Goal: Task Accomplishment & Management: Use online tool/utility

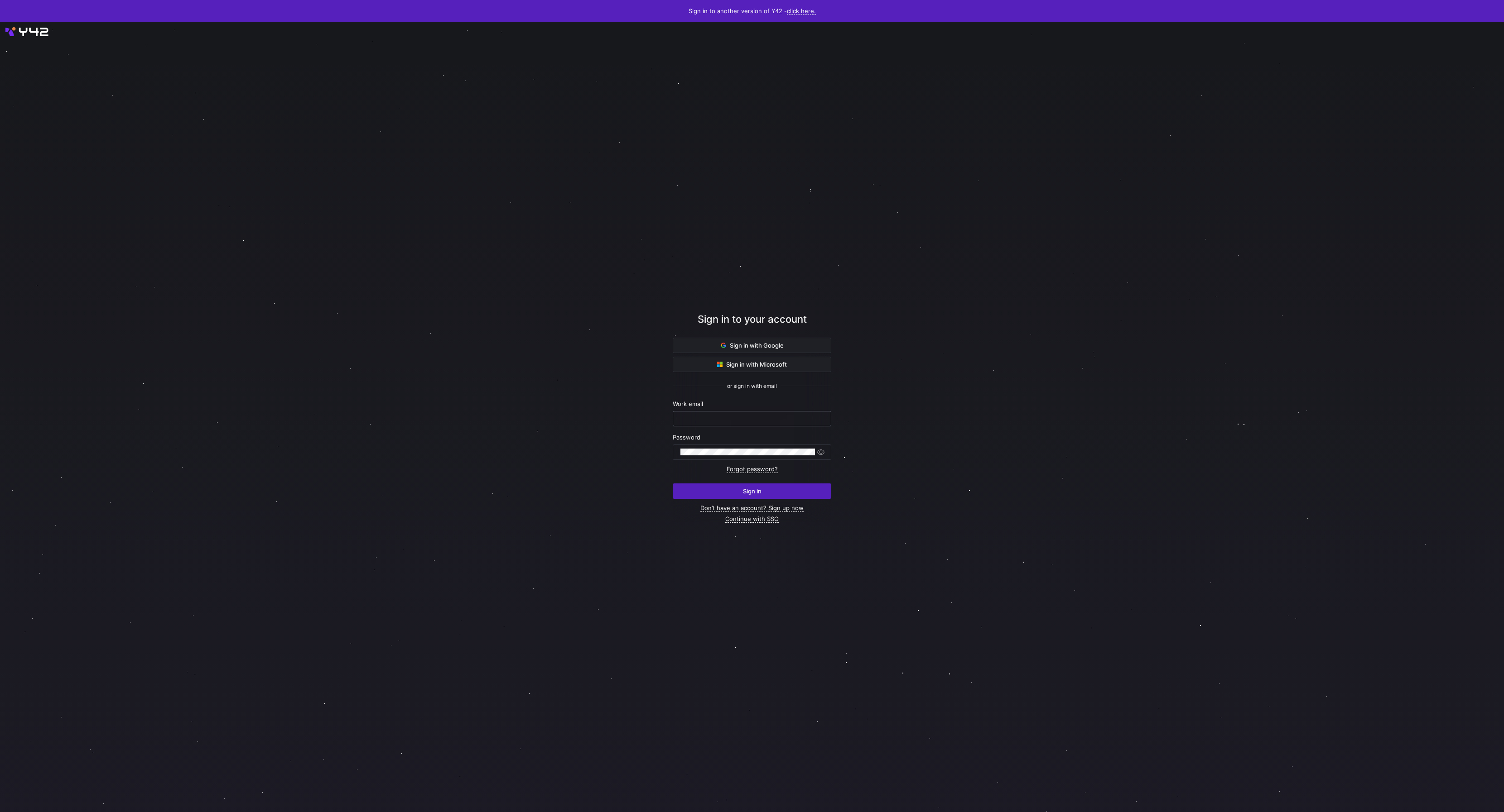
click at [719, 419] on input "text" at bounding box center [752, 418] width 143 height 7
click at [0, 812] on com-1password-button at bounding box center [0, 812] width 0 height 0
type input "[PERSON_NAME][EMAIL_ADDRESS][DOMAIN_NAME]"
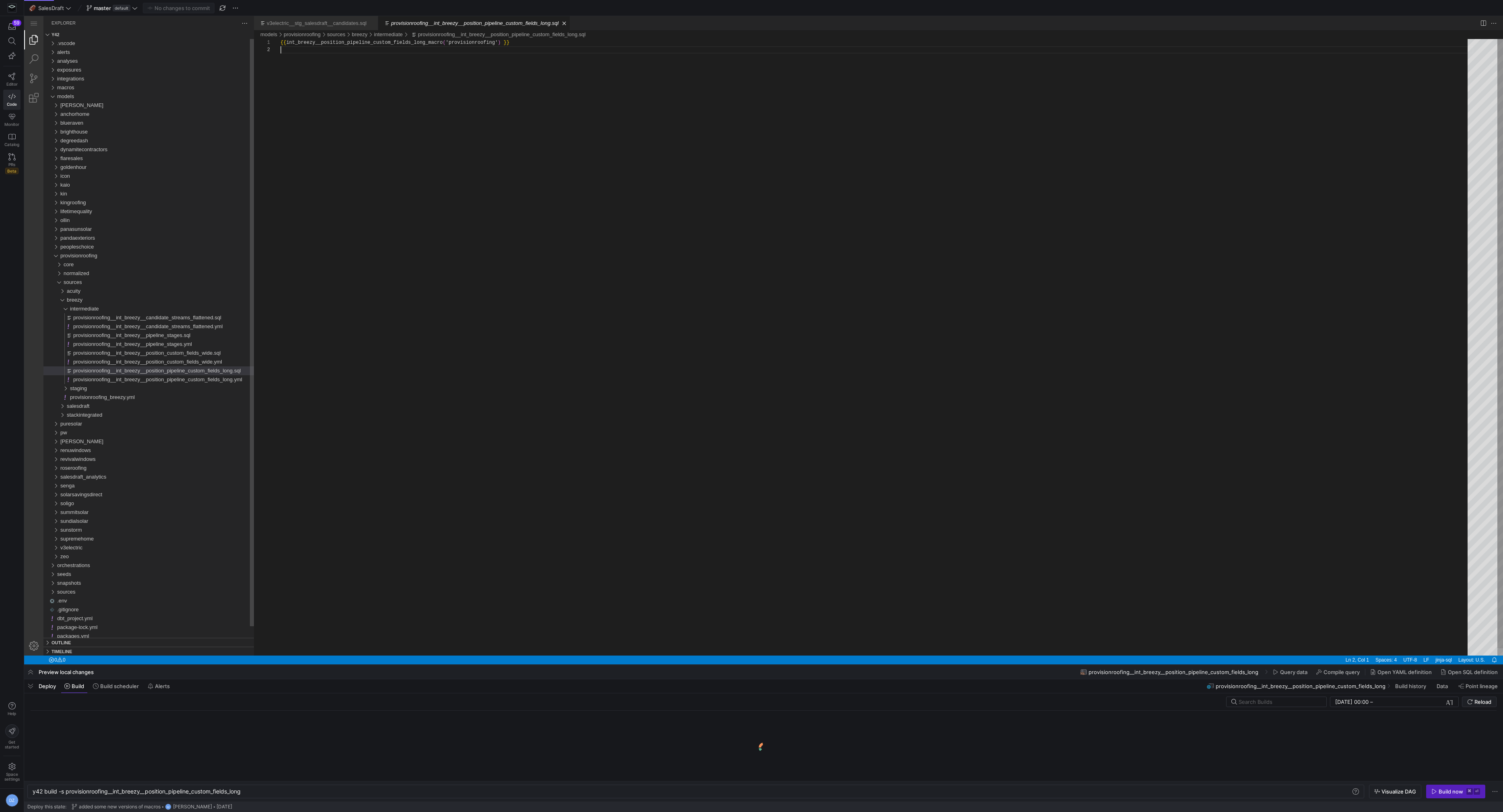
scroll to position [7, 0]
click at [624, 312] on div "{{ int_breezy__position_pipeline_custom_fields_long_ macro ( 'provisionroofing'…" at bounding box center [877, 351] width 1193 height 624
click at [627, 306] on div "{{ int_breezy__position_pipeline_custom_fields_long_ macro ( 'provisionroofing'…" at bounding box center [877, 351] width 1193 height 624
click at [104, 104] on div "agee" at bounding box center [157, 105] width 194 height 9
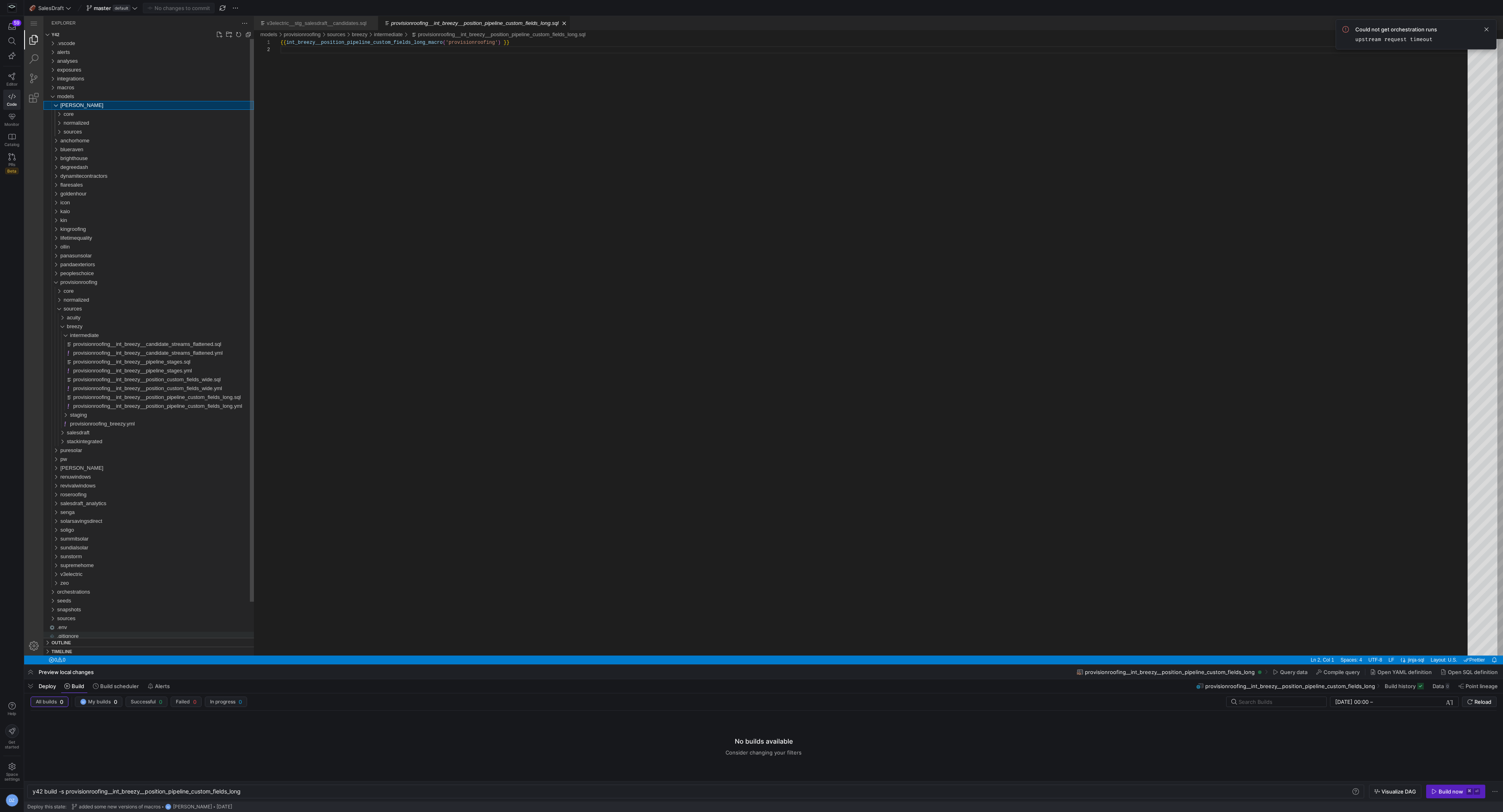
click at [114, 134] on div "sources" at bounding box center [159, 132] width 190 height 9
click at [123, 162] on div "salesdraft" at bounding box center [160, 158] width 187 height 9
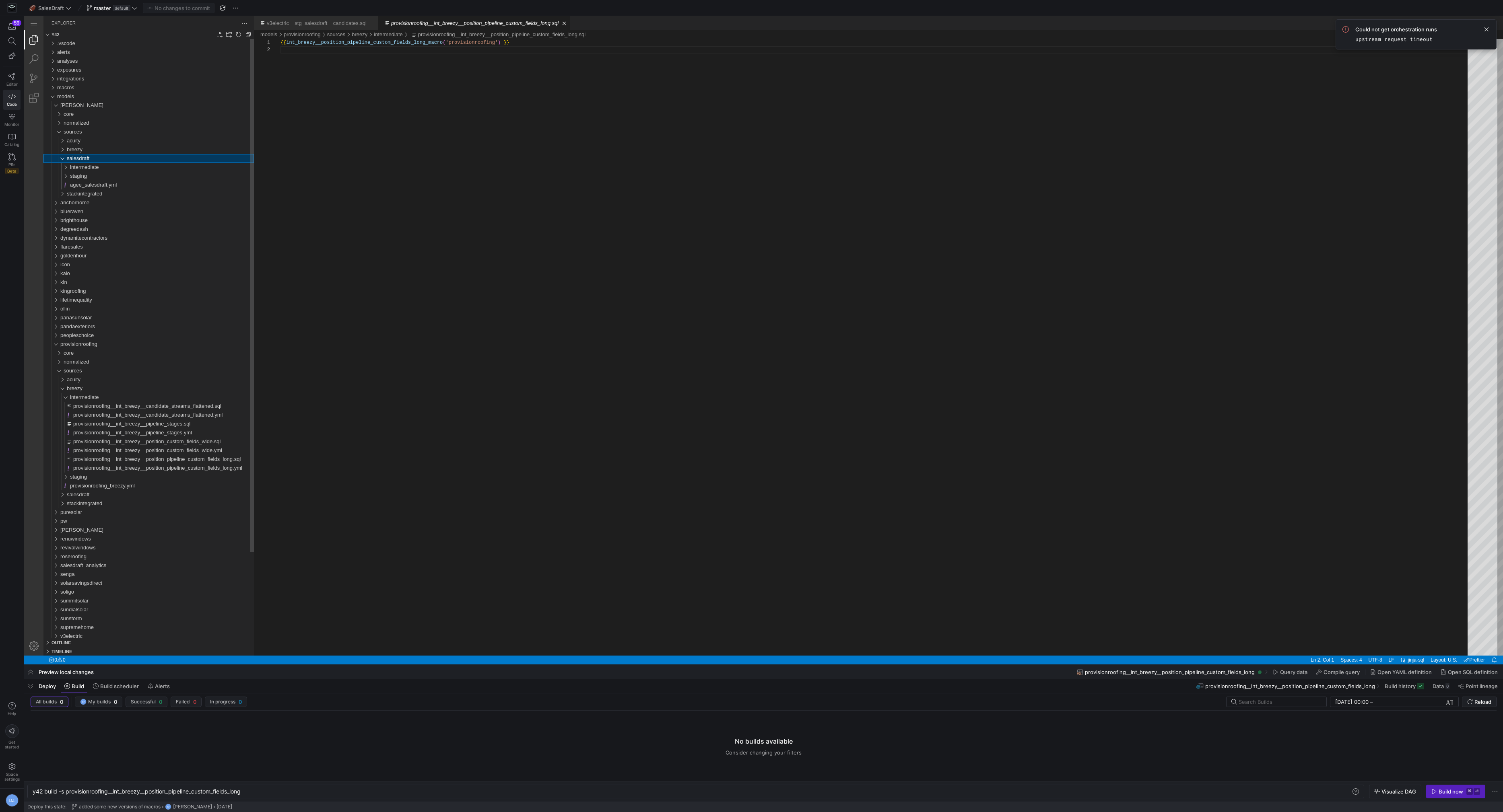
click at [118, 158] on div "salesdraft" at bounding box center [160, 158] width 187 height 9
click at [112, 167] on div "stackintegrated" at bounding box center [160, 167] width 187 height 9
click at [111, 168] on div "stackintegrated" at bounding box center [160, 167] width 187 height 9
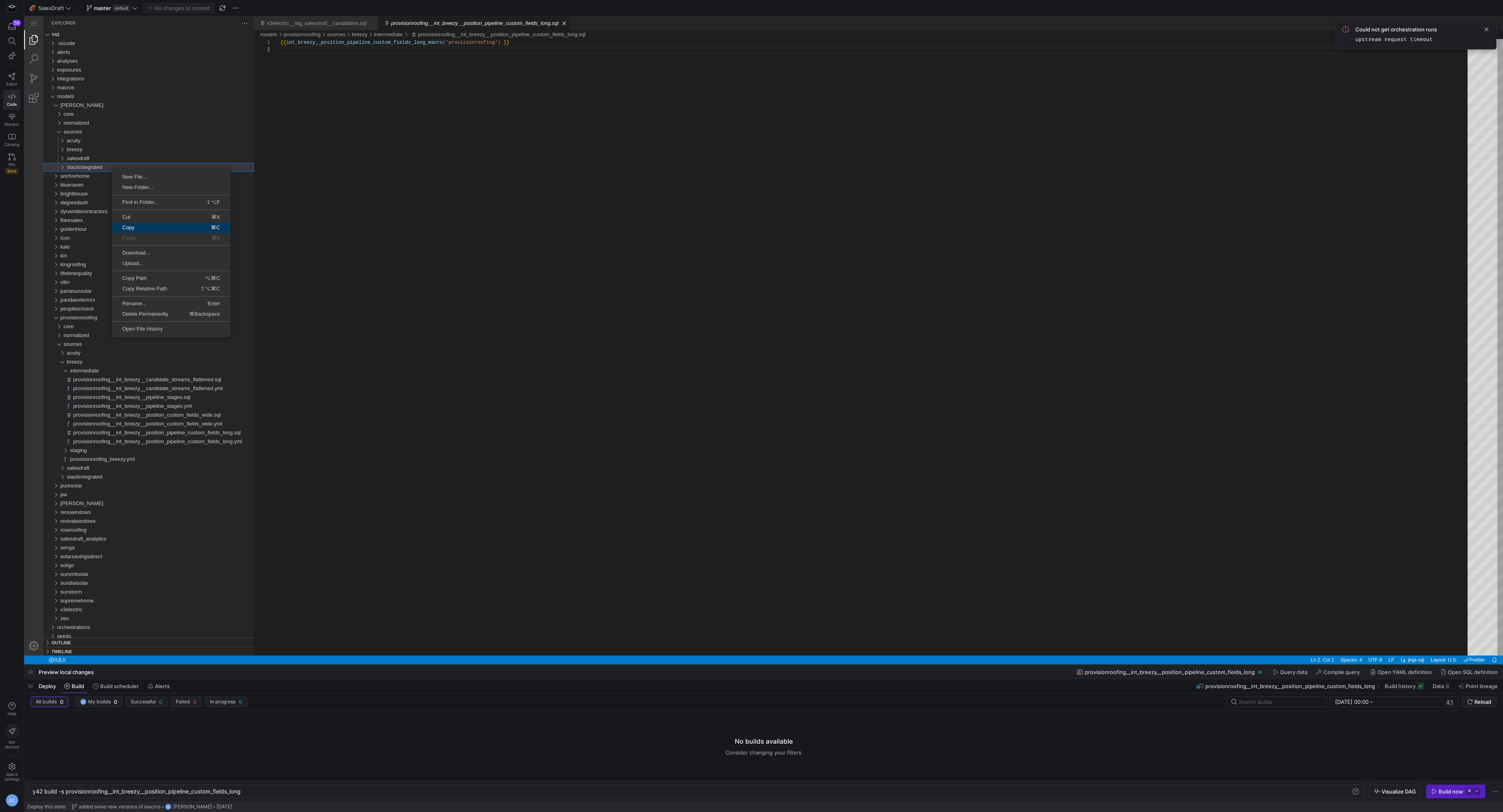
click at [159, 226] on span "Copy" at bounding box center [138, 228] width 51 height 5
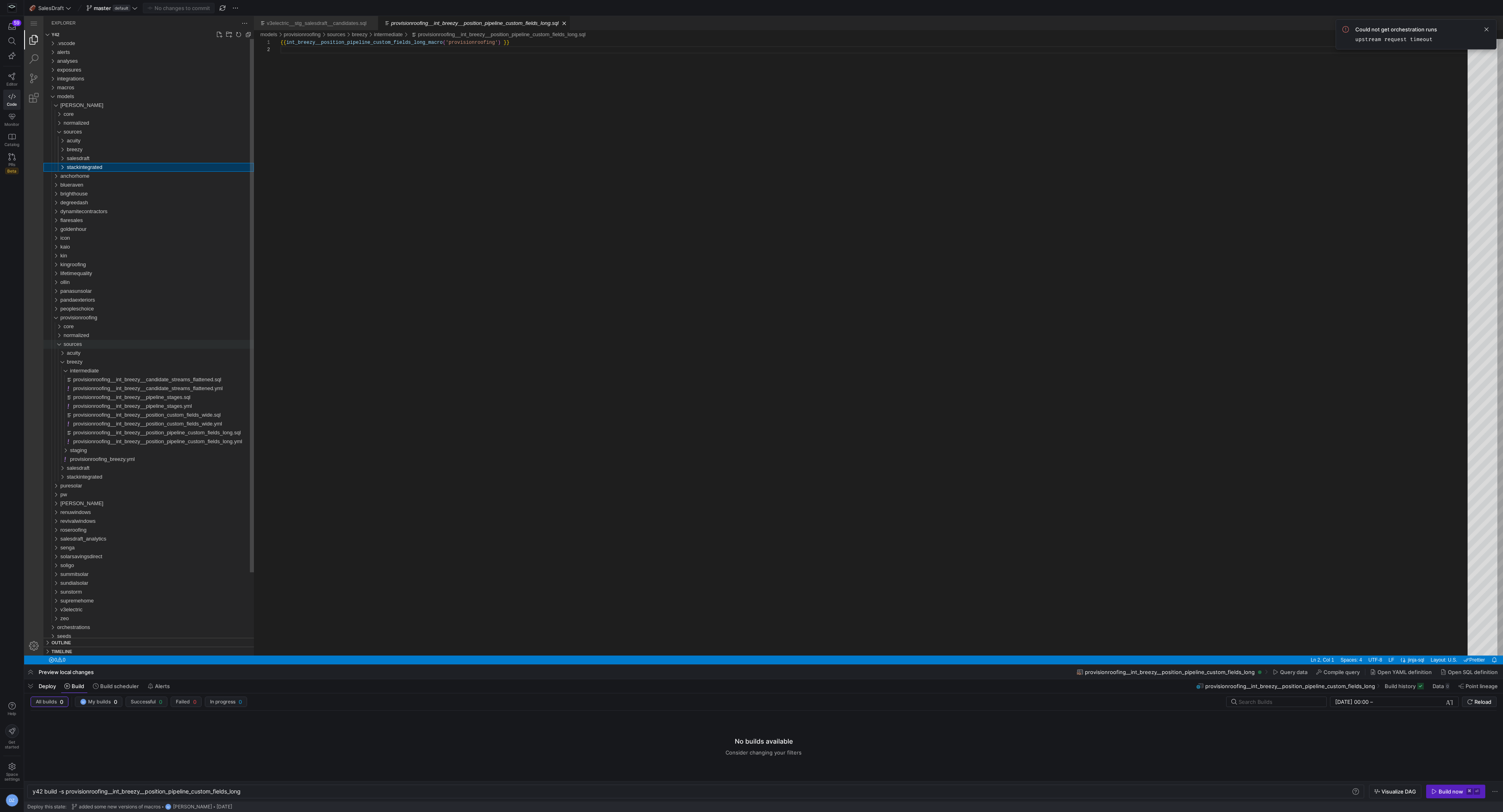
click at [95, 342] on div "sources" at bounding box center [159, 344] width 190 height 9
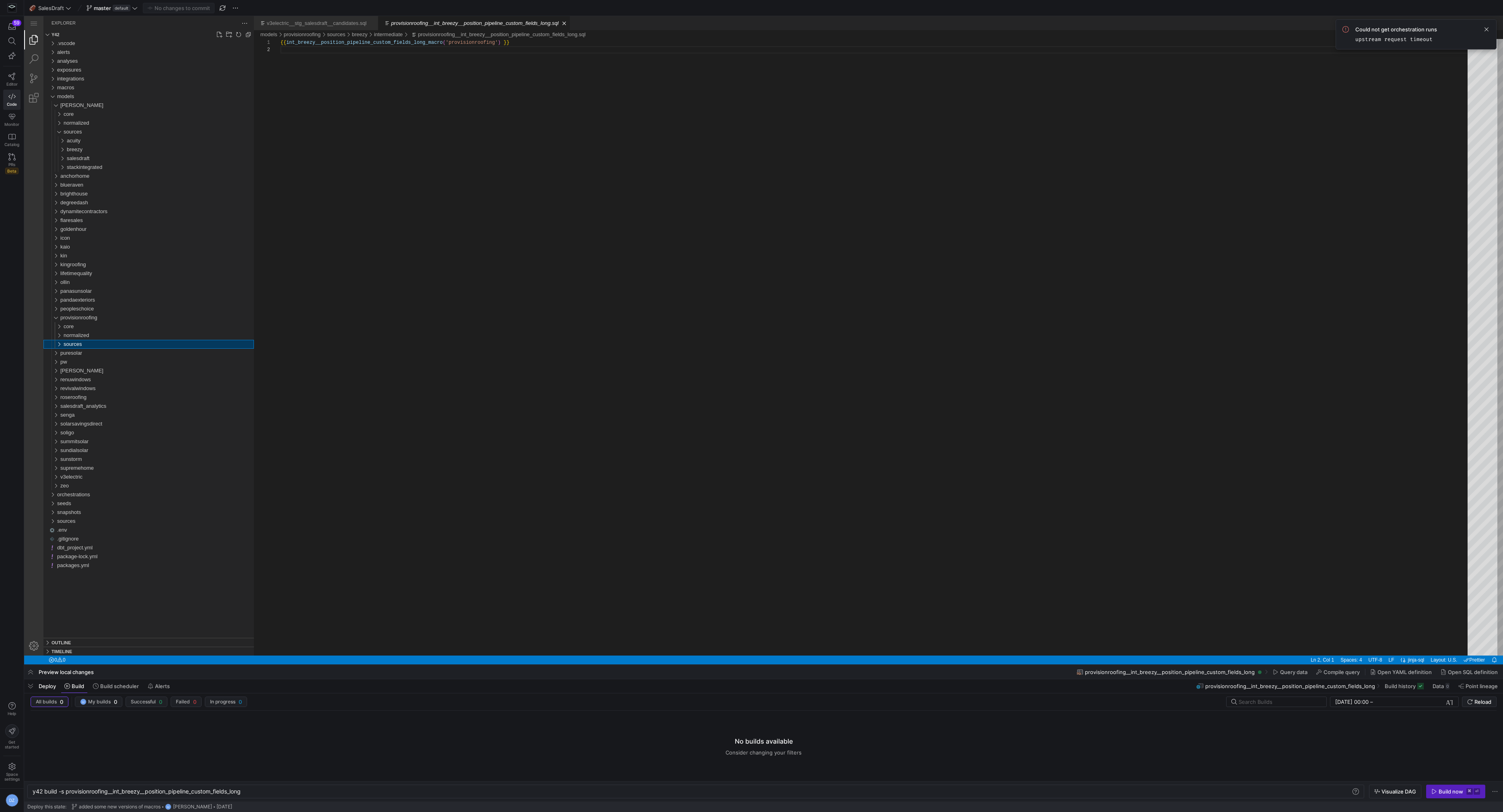
click at [95, 343] on div "sources" at bounding box center [159, 344] width 190 height 9
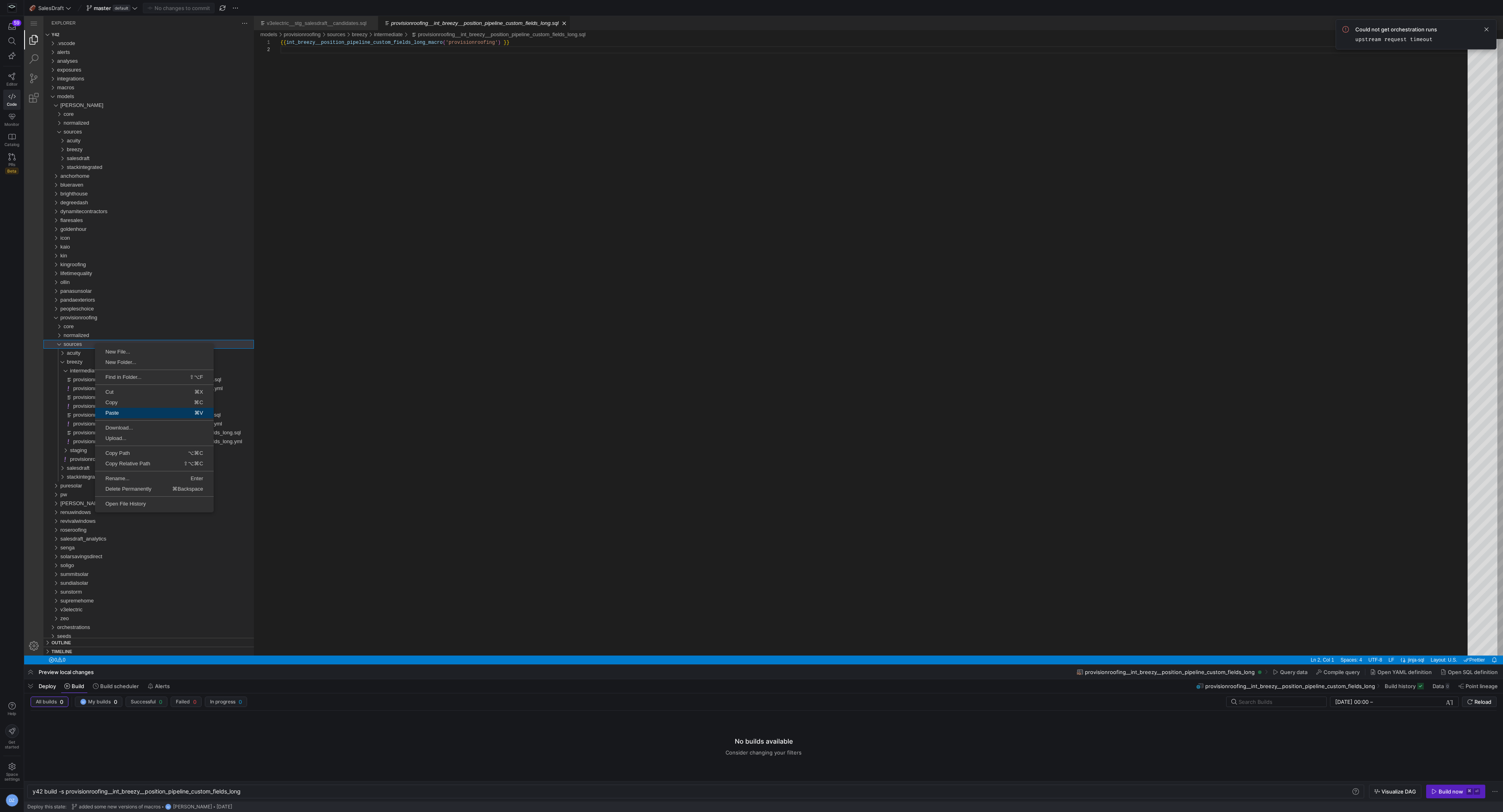
click at [128, 410] on span "Paste" at bounding box center [121, 412] width 53 height 5
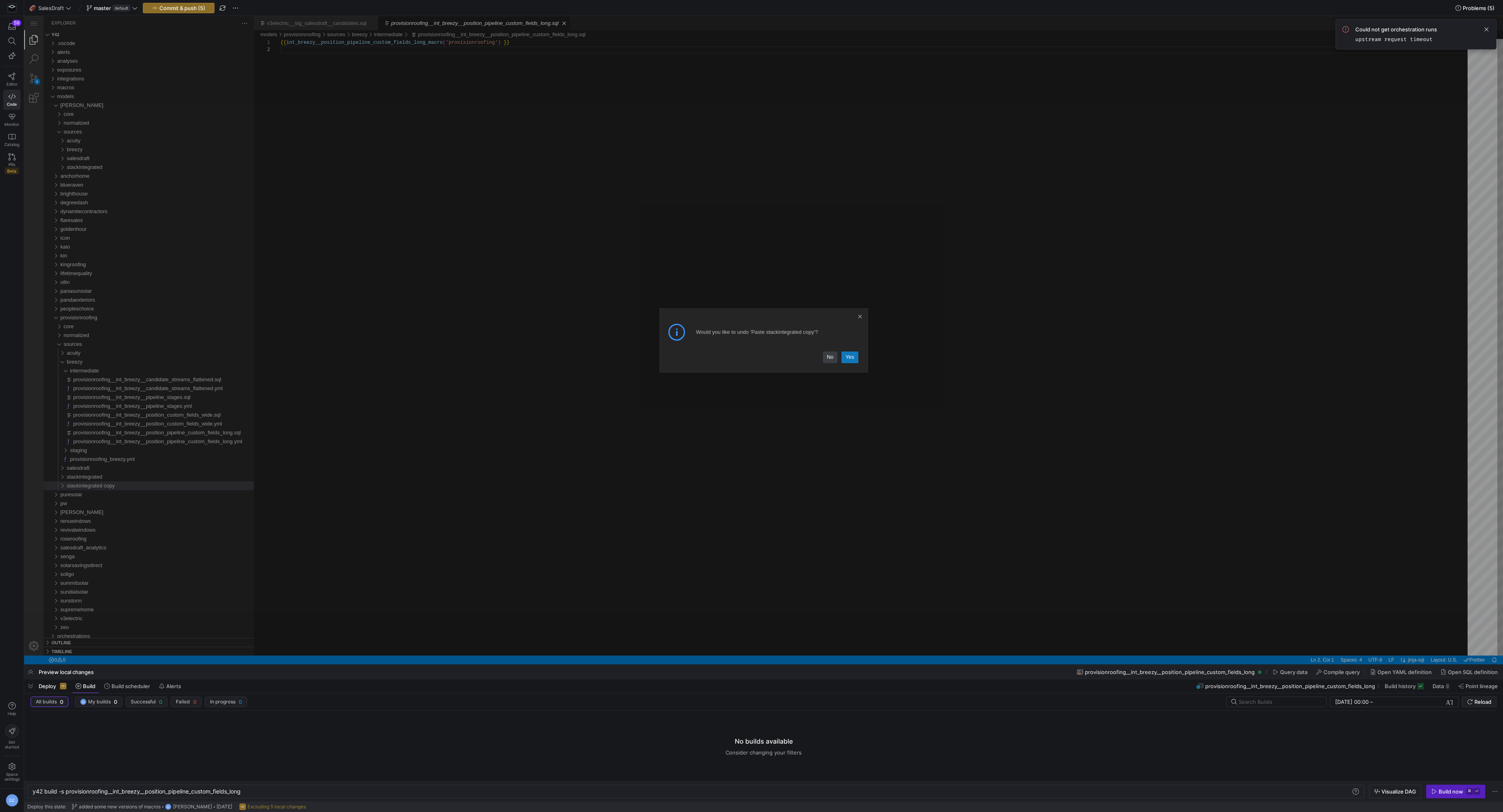
click at [850, 355] on link "Yes" at bounding box center [850, 357] width 16 height 11
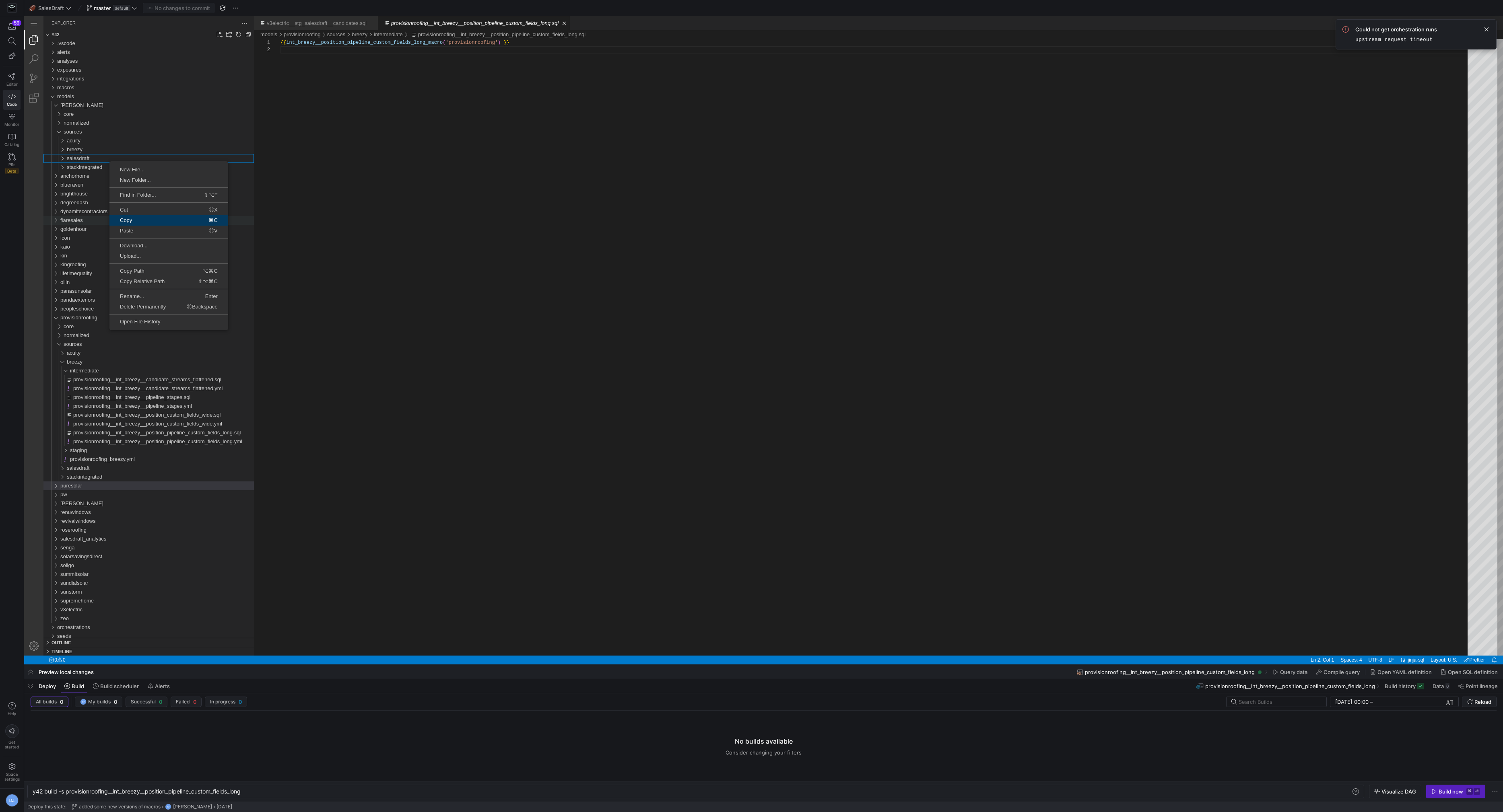
click at [142, 222] on span "Copy" at bounding box center [135, 220] width 51 height 5
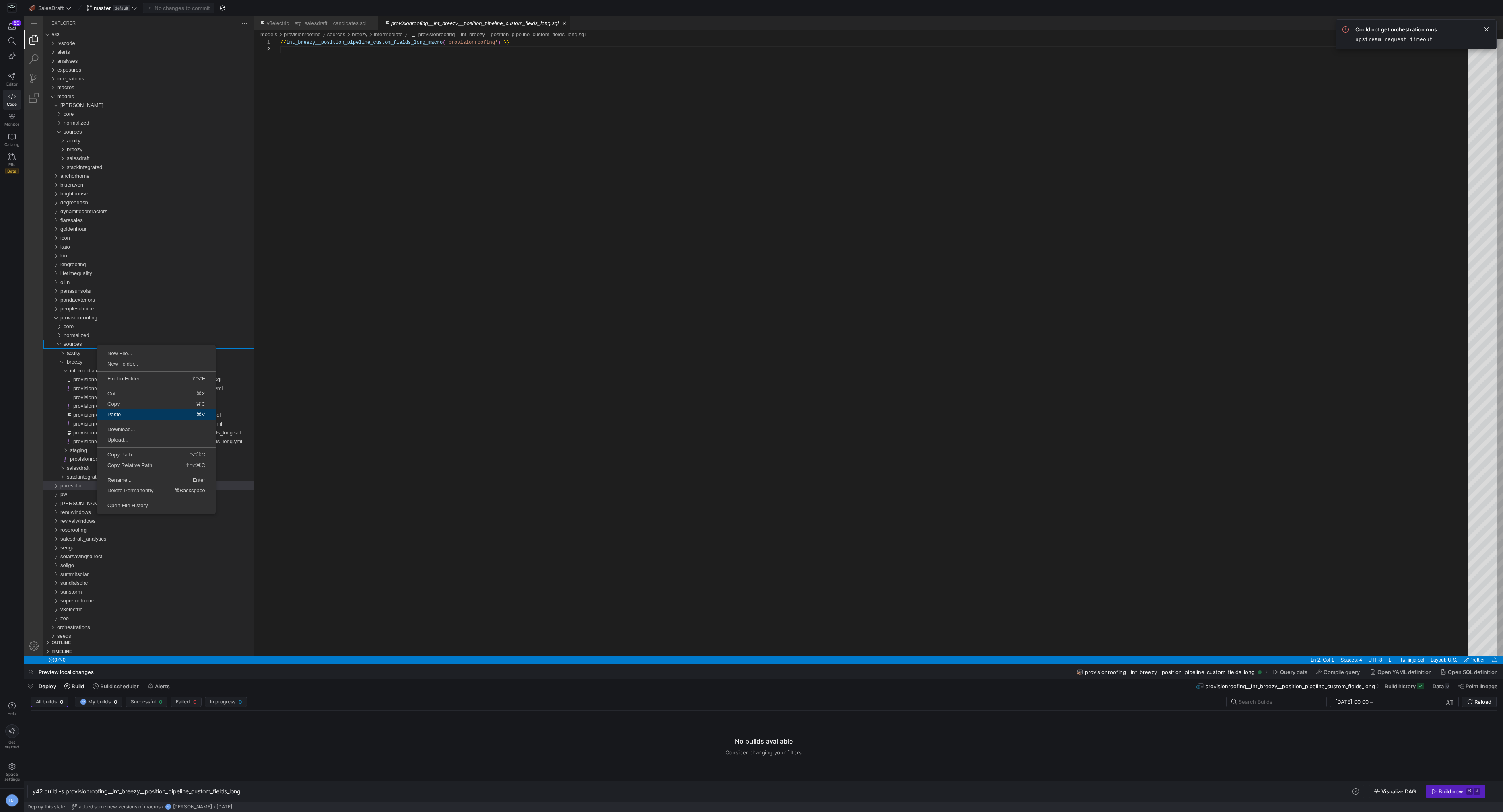
click at [132, 415] on span "Paste" at bounding box center [123, 414] width 53 height 5
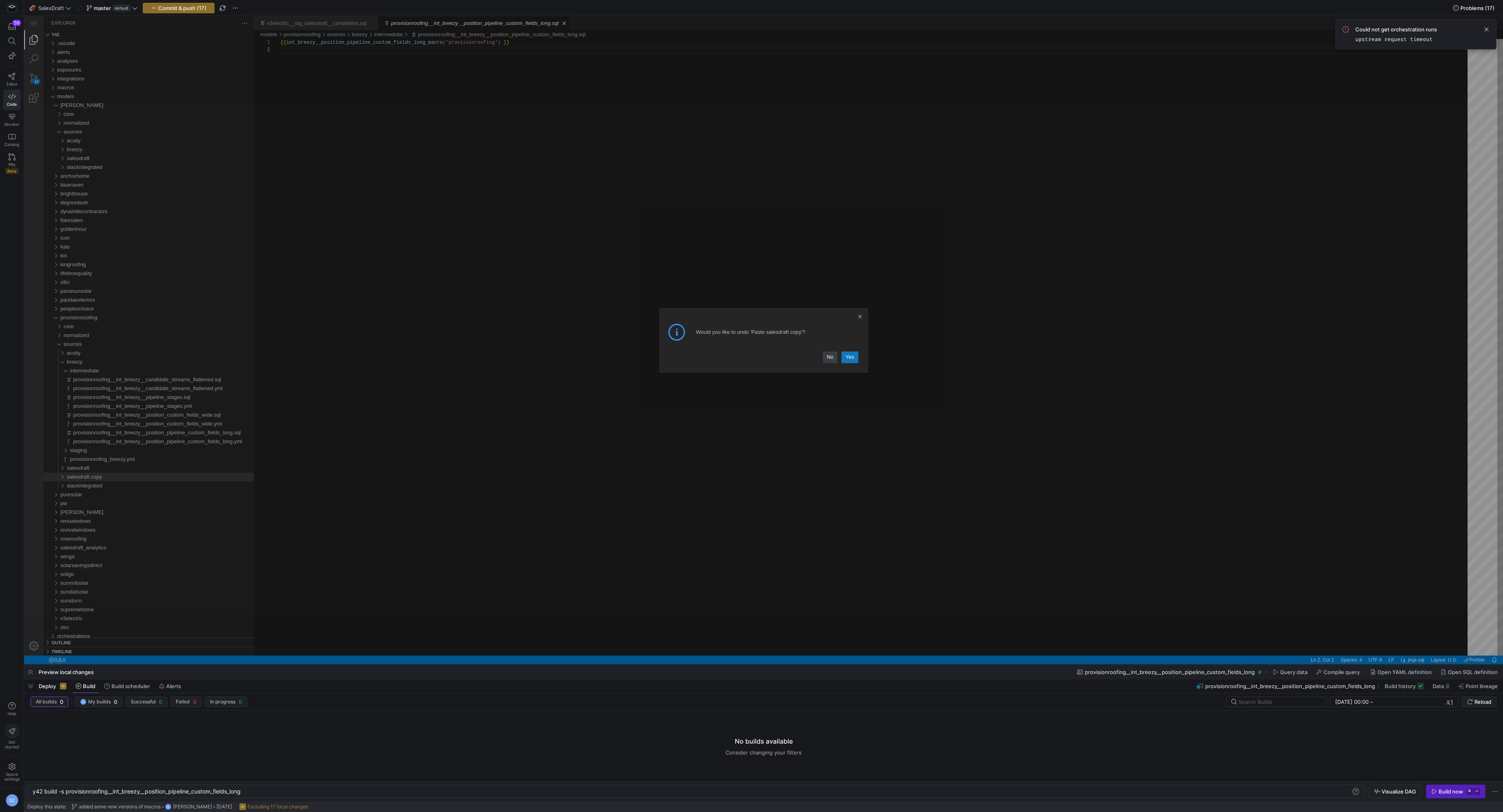
click at [847, 355] on link "Yes" at bounding box center [850, 357] width 16 height 11
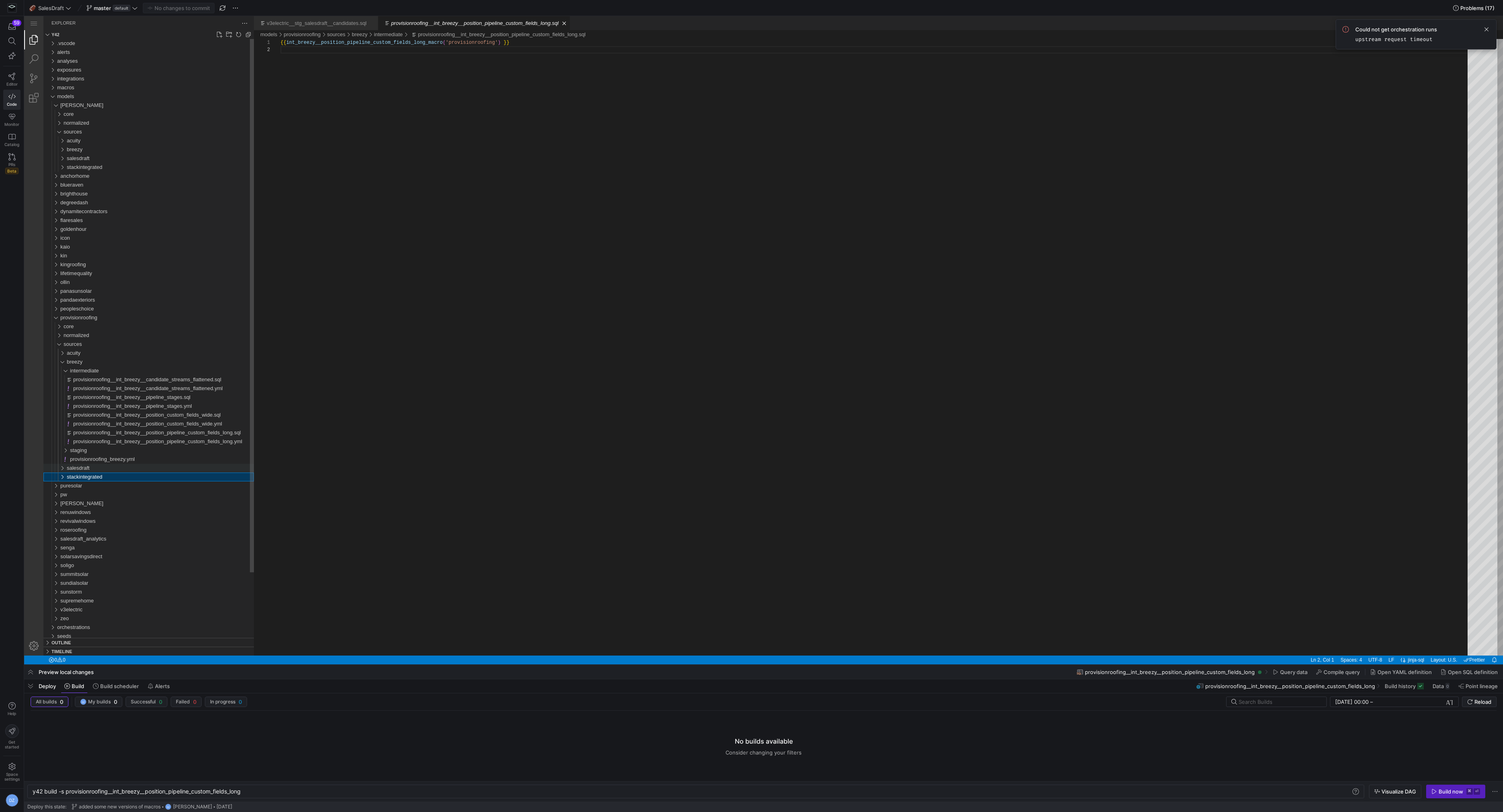
click at [65, 470] on div "salesdraft" at bounding box center [57, 468] width 22 height 9
click at [75, 478] on span "intermediate" at bounding box center [85, 477] width 29 height 6
click at [80, 517] on div "staging" at bounding box center [162, 521] width 184 height 9
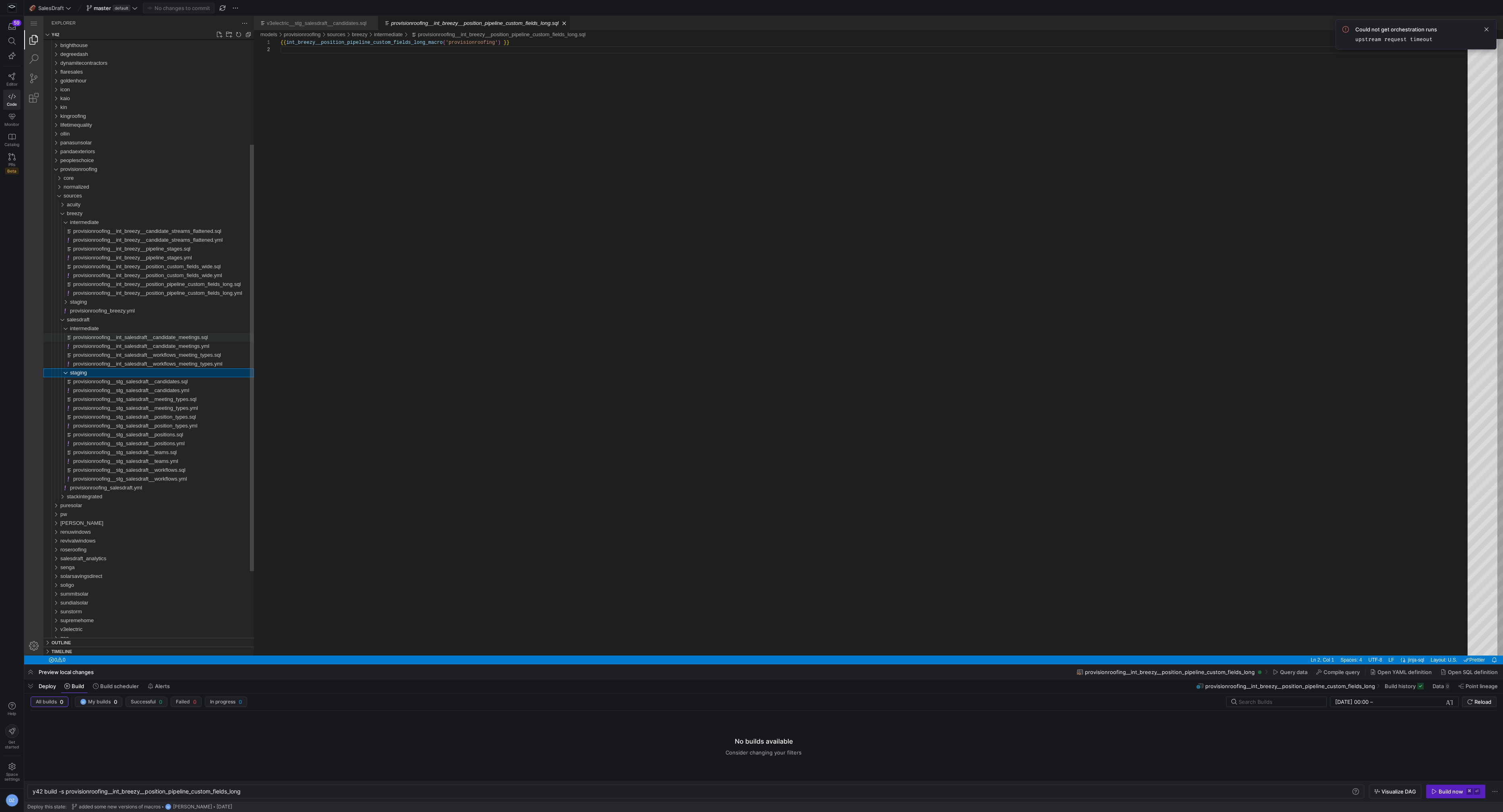
click at [154, 336] on span "provisionroofing__int_salesdraft__candidate_meetings.sql" at bounding box center [141, 337] width 135 height 6
click at [207, 357] on span "provisionroofing__int_salesdraft__workflows_meeting_types.sql" at bounding box center [147, 355] width 148 height 6
type textarea "y42 build -s provisionroofing__int_salesdraft__workflows_meeting_types"
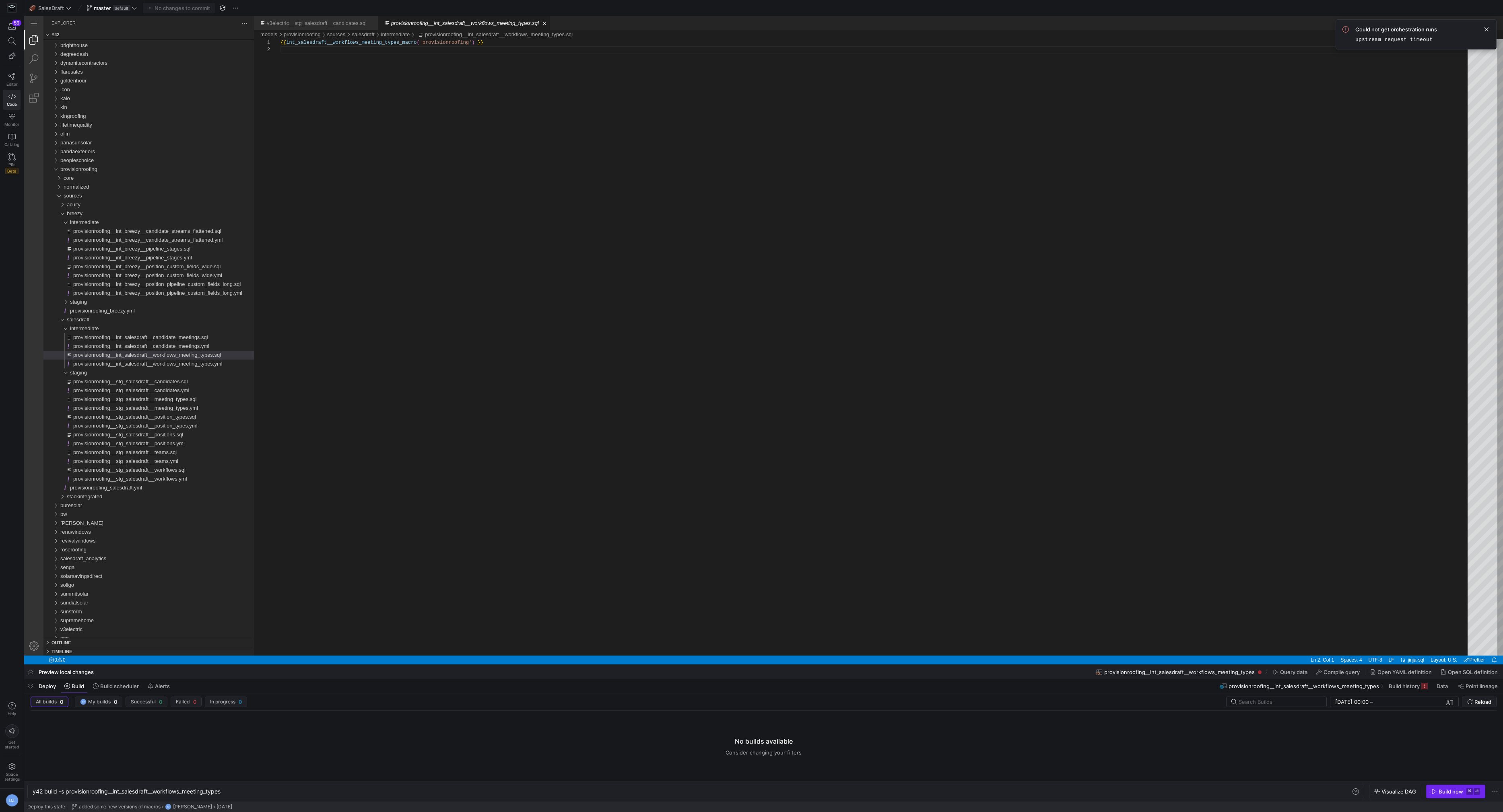
click at [1452, 793] on div "Build now" at bounding box center [1451, 792] width 25 height 6
drag, startPoint x: 390, startPoint y: 681, endPoint x: 374, endPoint y: 572, distance: 110.2
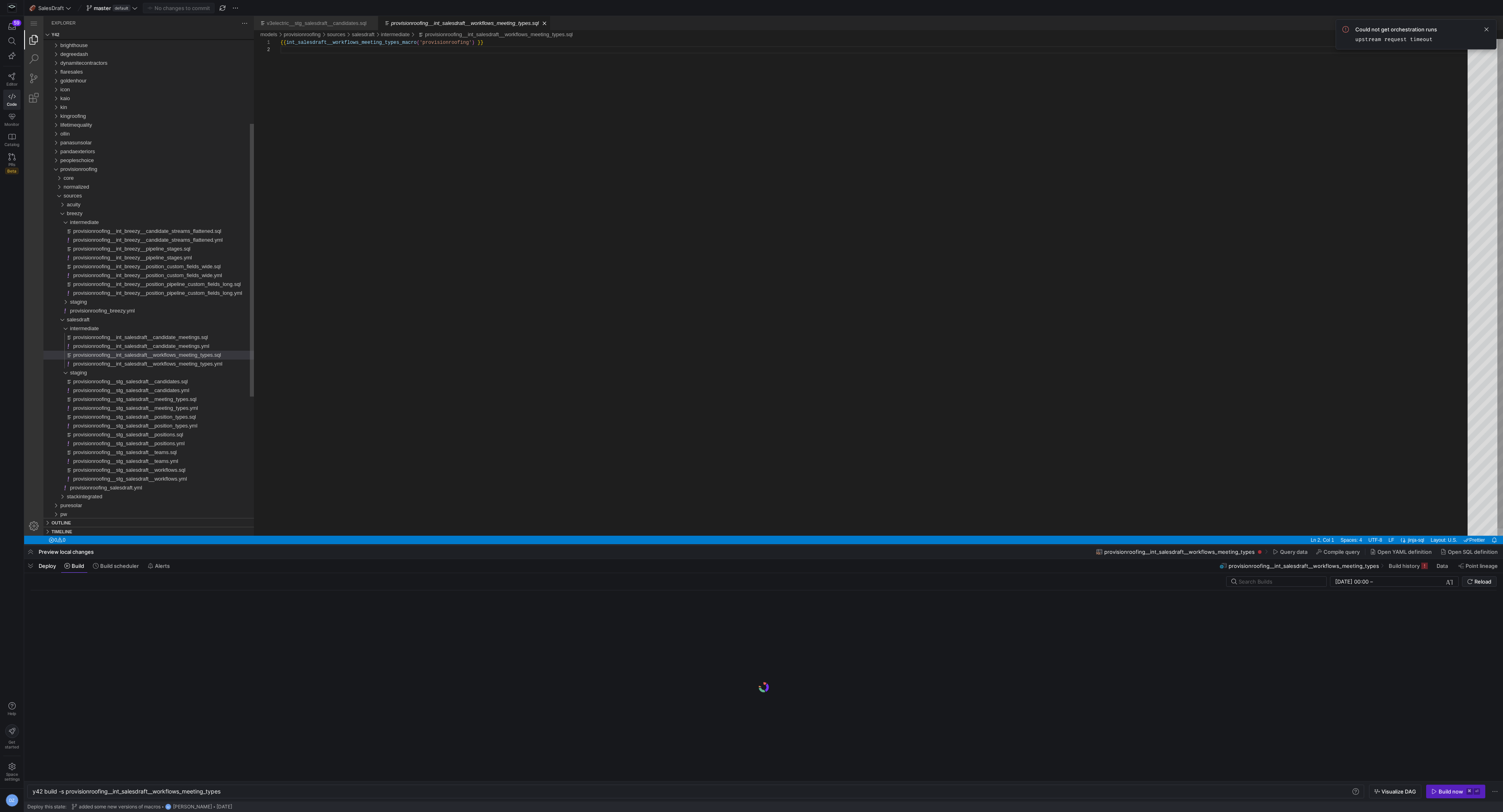
click at [396, 545] on div at bounding box center [763, 545] width 1479 height 4
click at [181, 338] on div at bounding box center [763, 272] width 1479 height 545
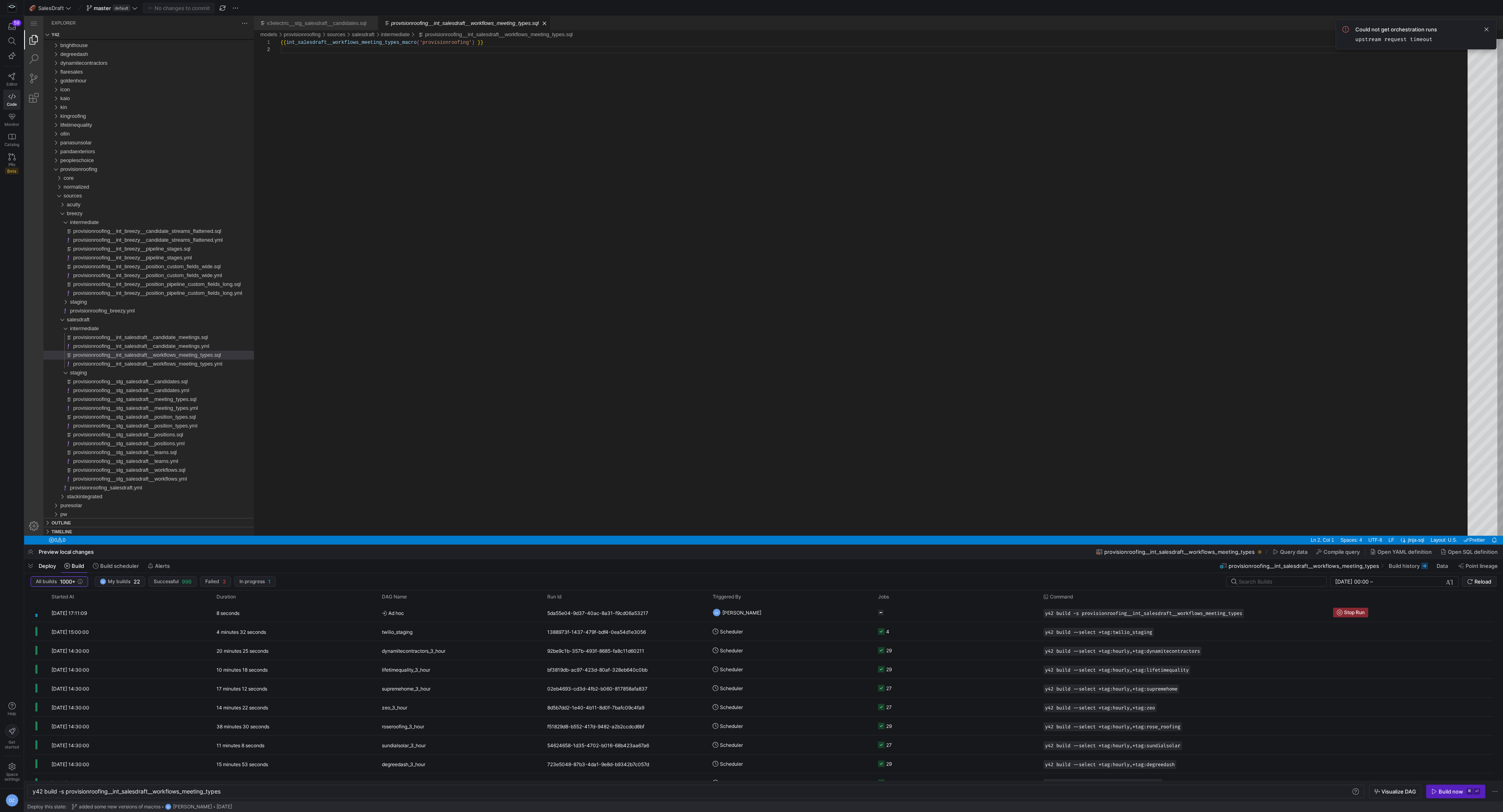
click at [201, 337] on div at bounding box center [763, 272] width 1479 height 545
click at [194, 338] on div at bounding box center [763, 272] width 1479 height 545
click at [180, 340] on div at bounding box center [763, 272] width 1479 height 545
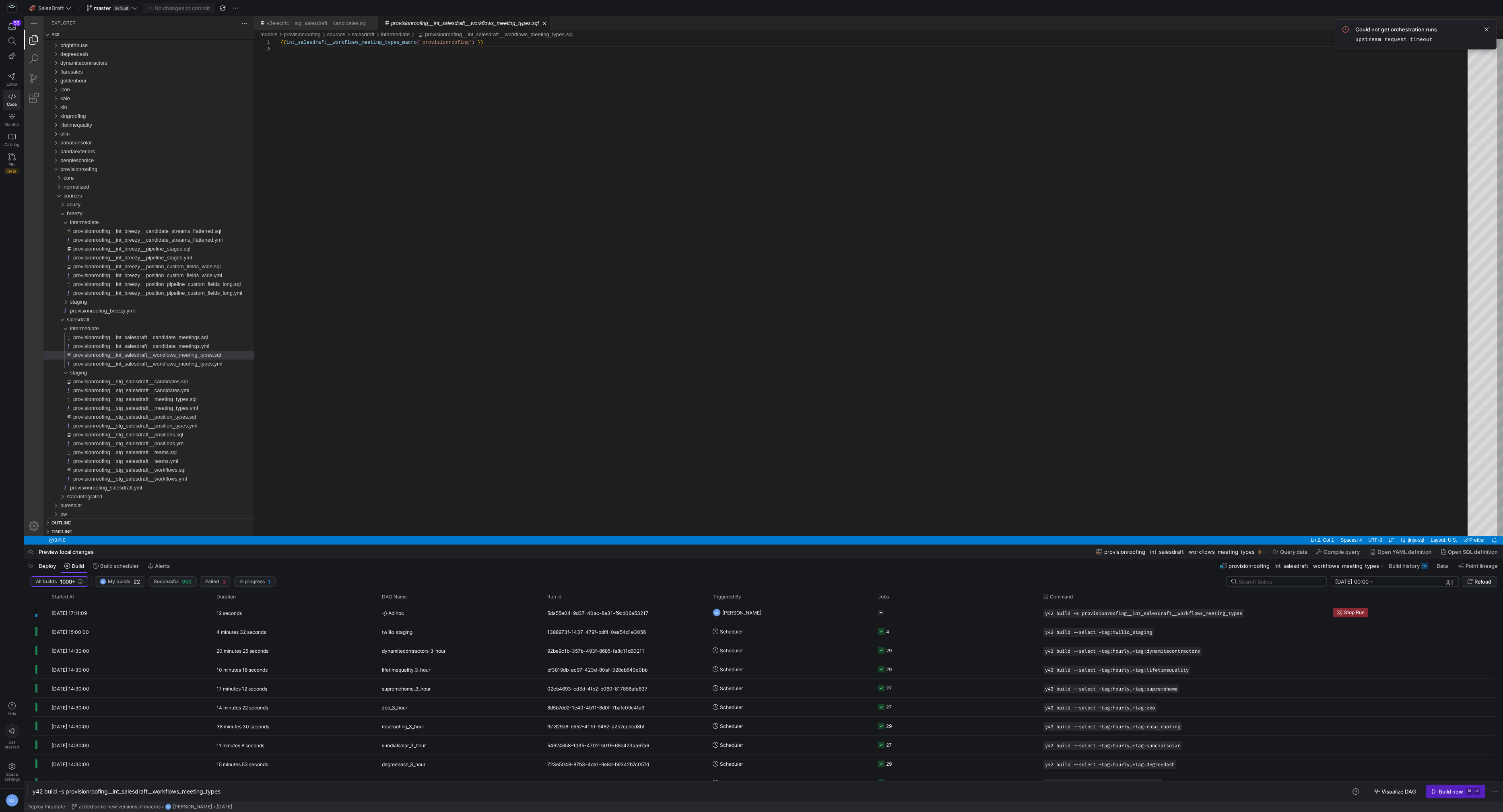
click at [356, 340] on div at bounding box center [763, 272] width 1479 height 545
